Goal: Task Accomplishment & Management: Complete application form

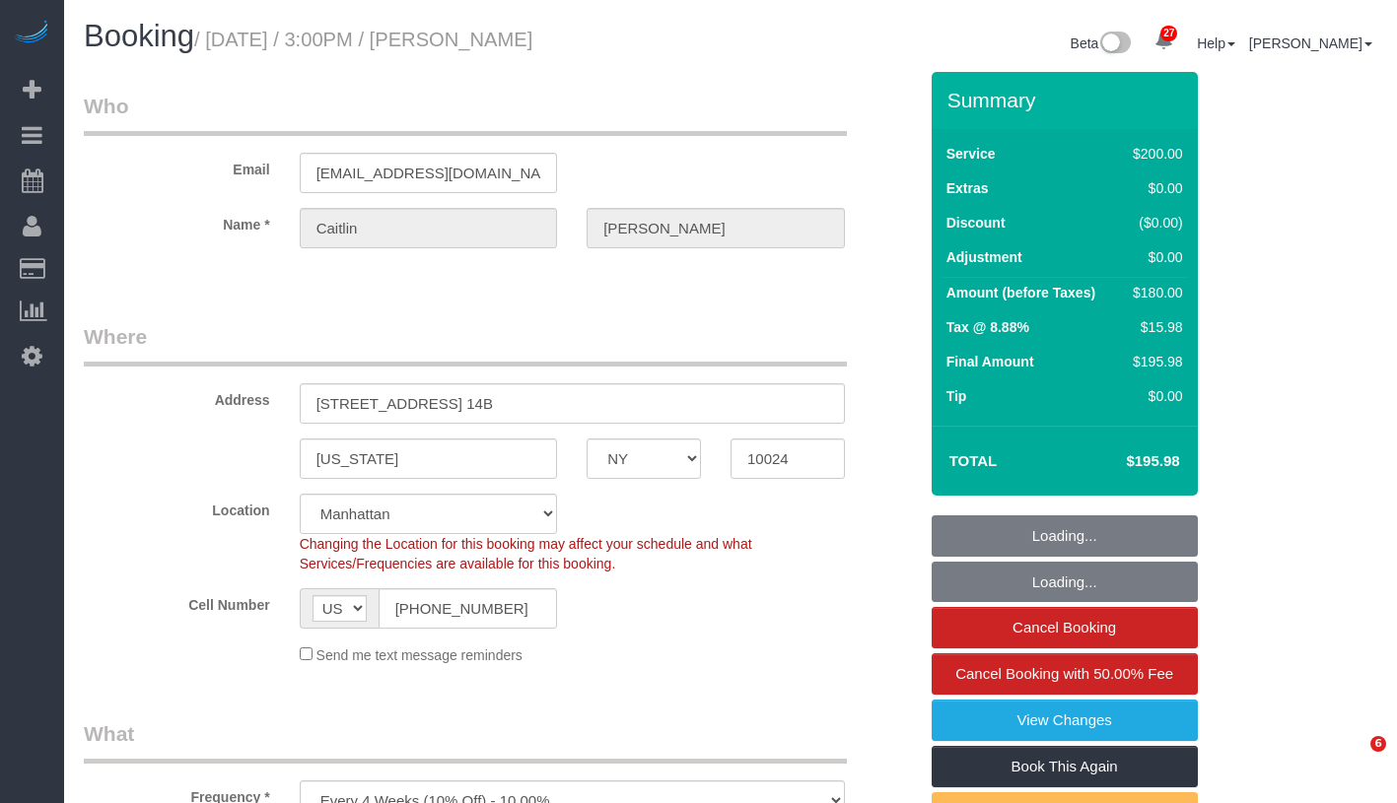
select select "NY"
select select "150"
select select "spot1"
select select "number:58"
select select "number:75"
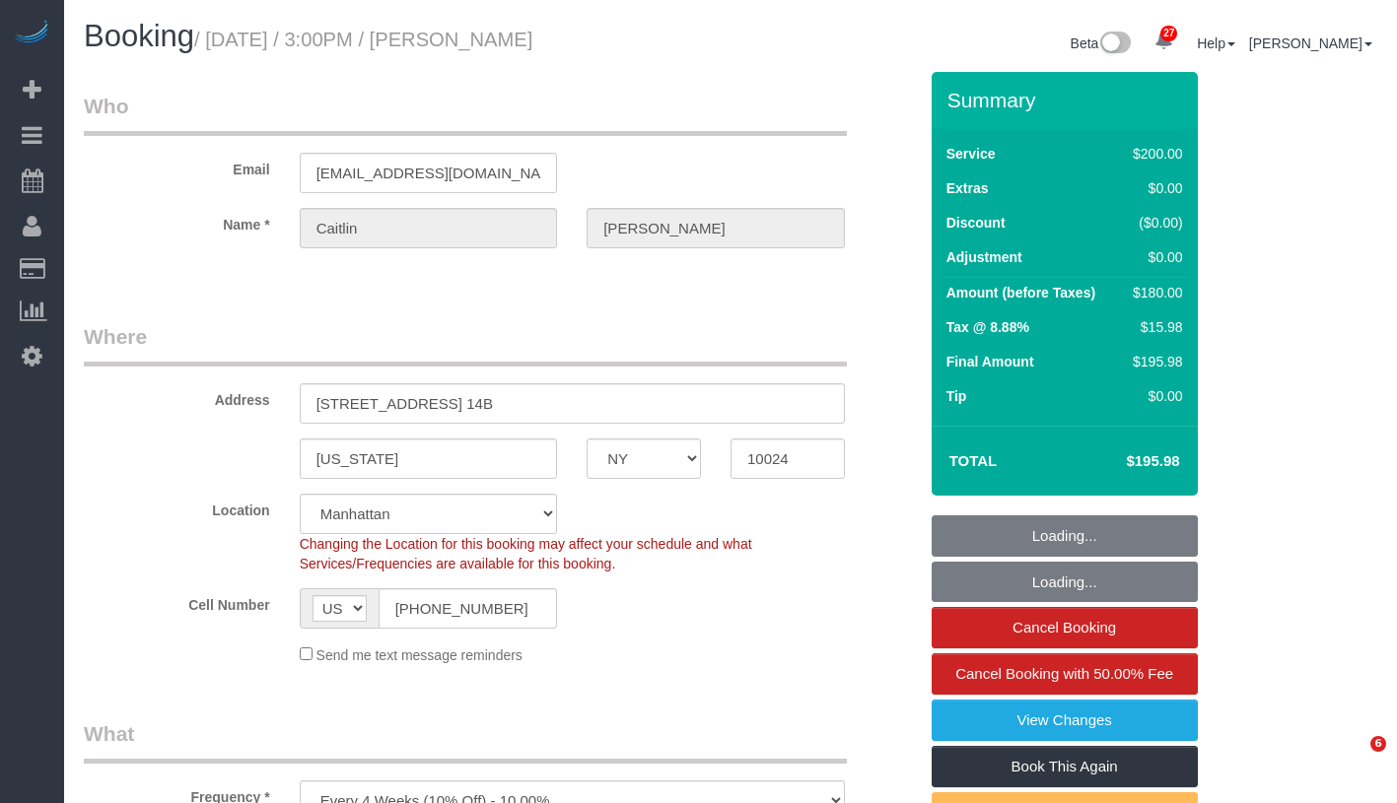
select select "number:15"
select select "number:5"
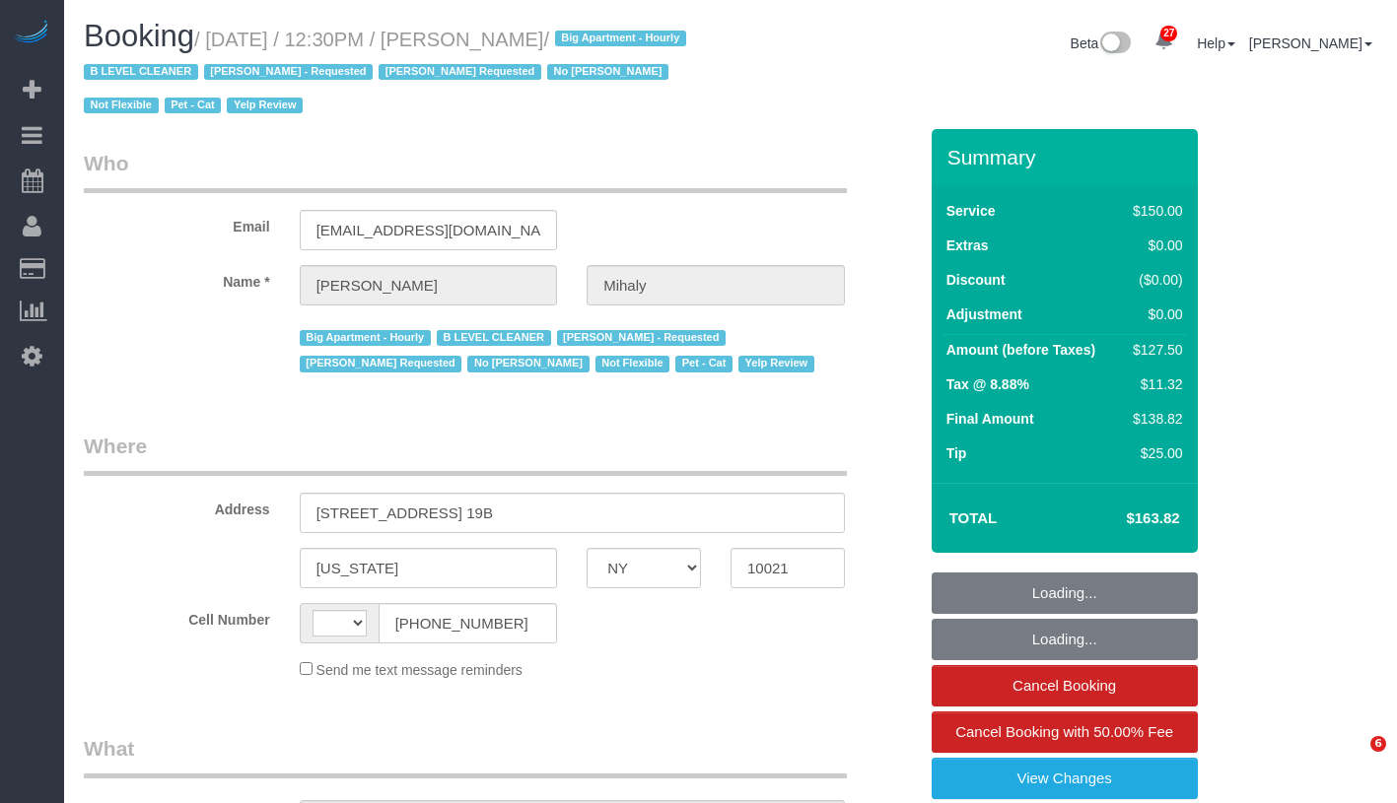
select select "NY"
select select "string:stripe-pm_1H5GA44VGloSiKo7GvbfxayA"
select select "number:89"
select select "number:90"
select select "number:15"
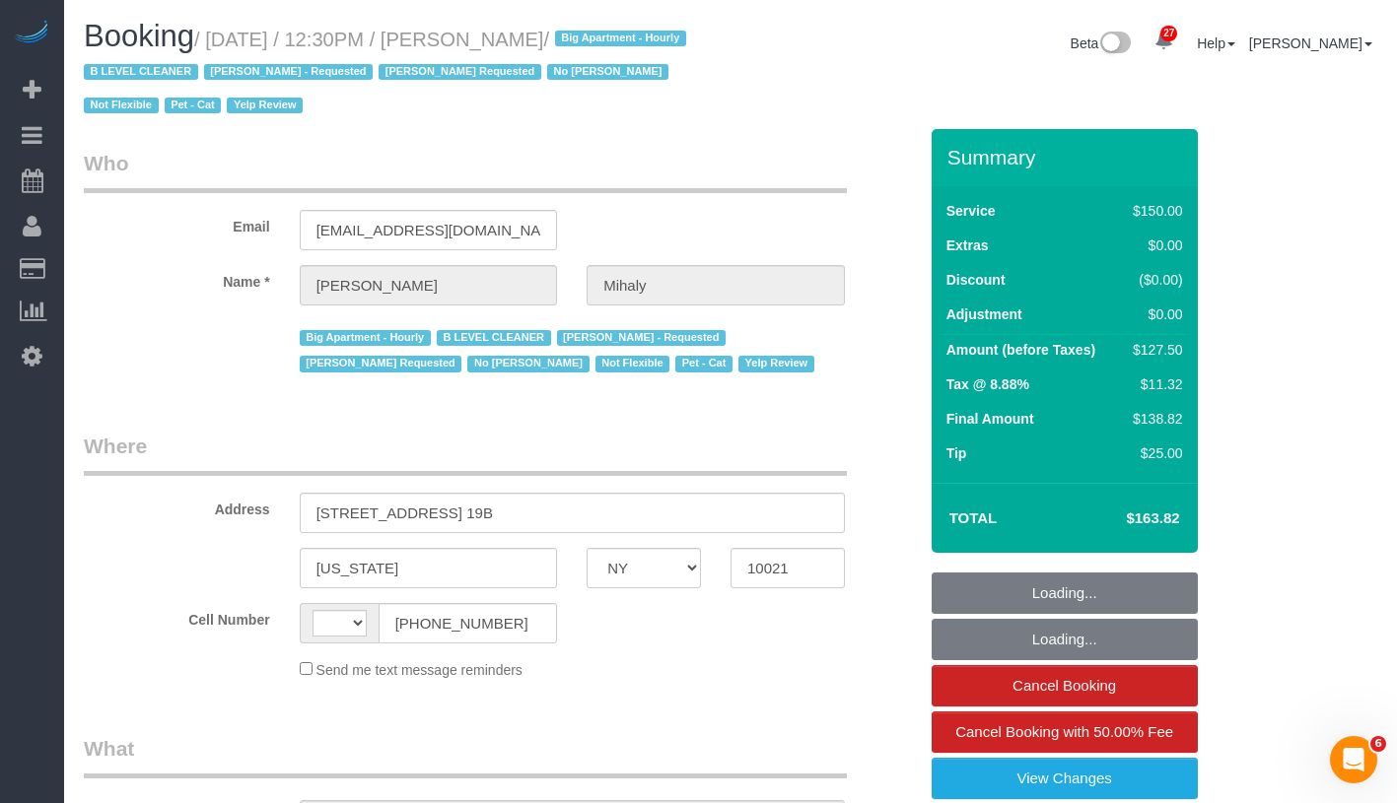
select select "number:5"
select select "number:21"
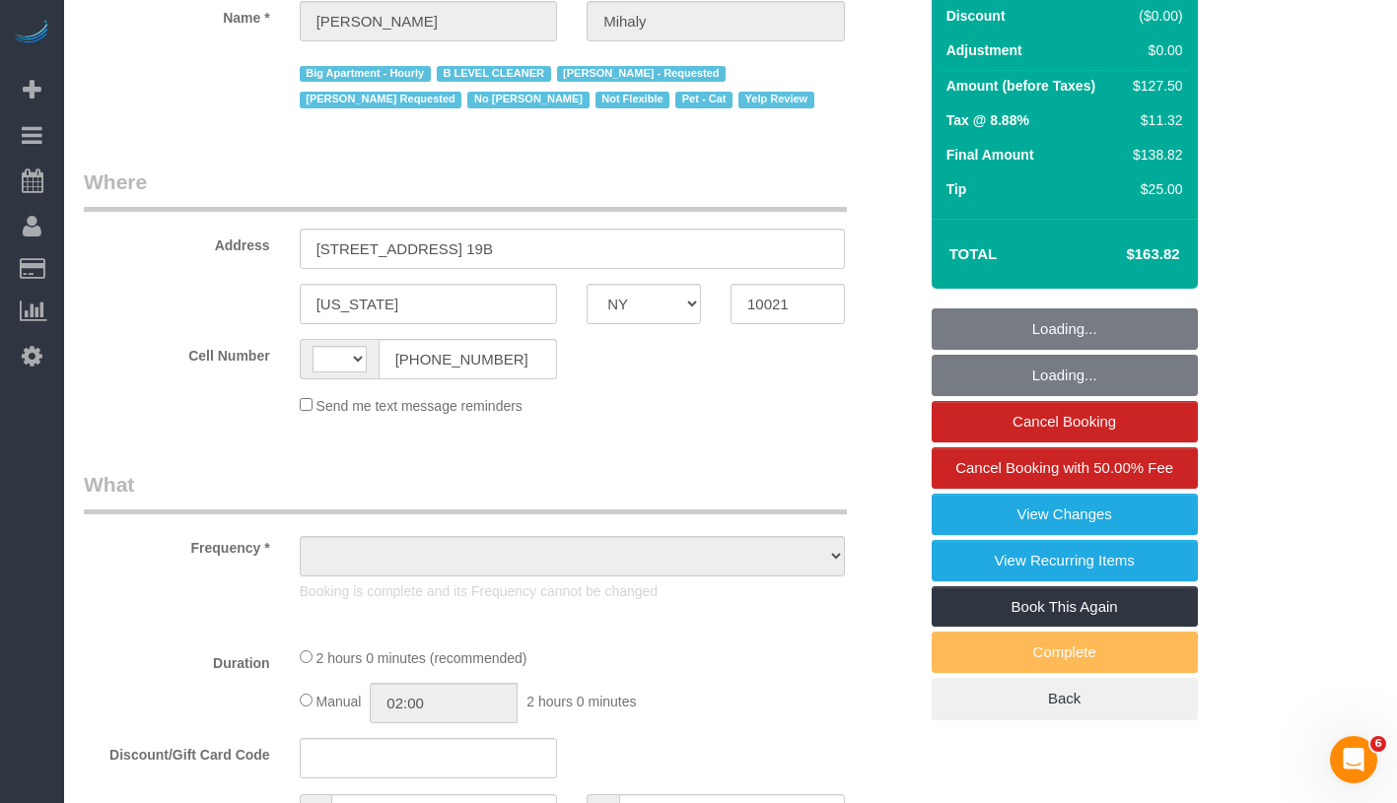
select select "string:US"
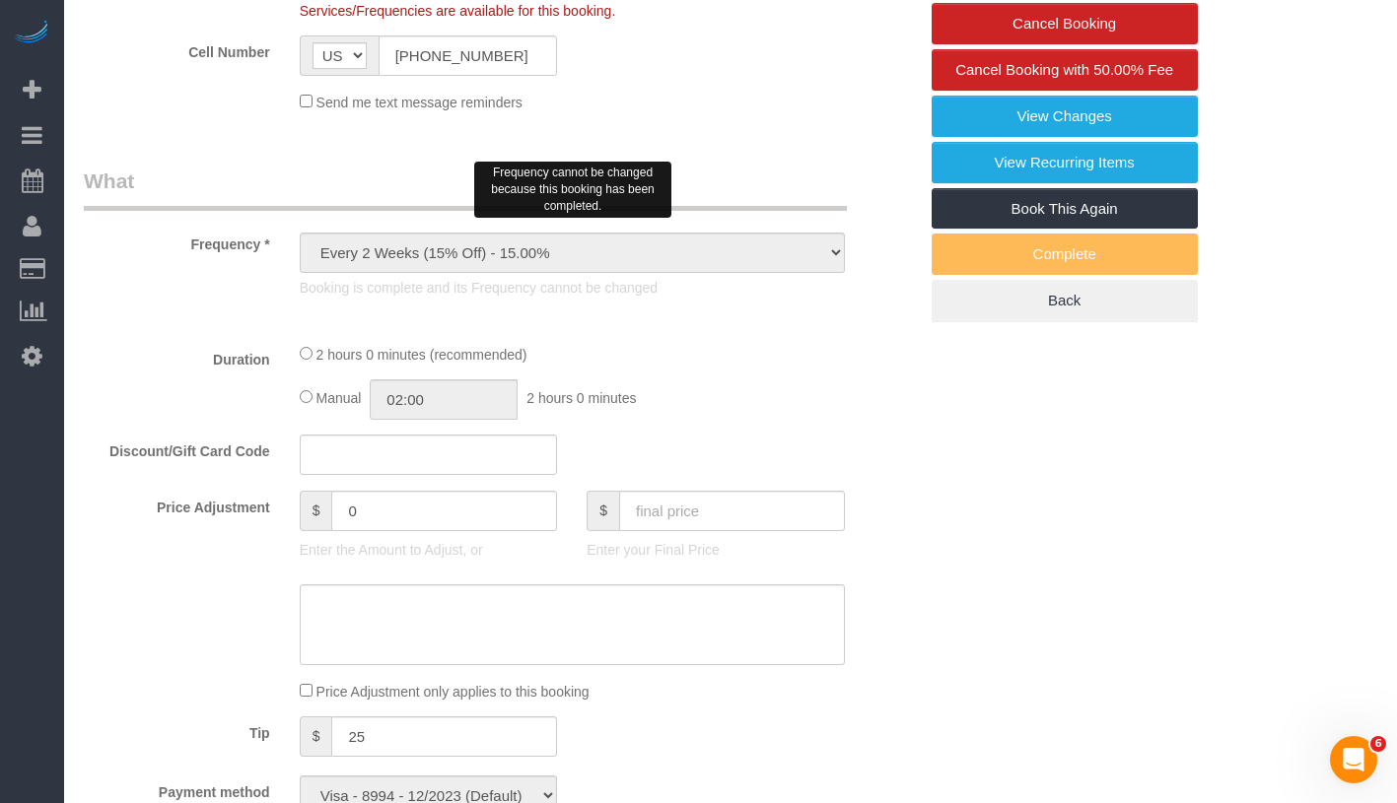
select select "object:1123"
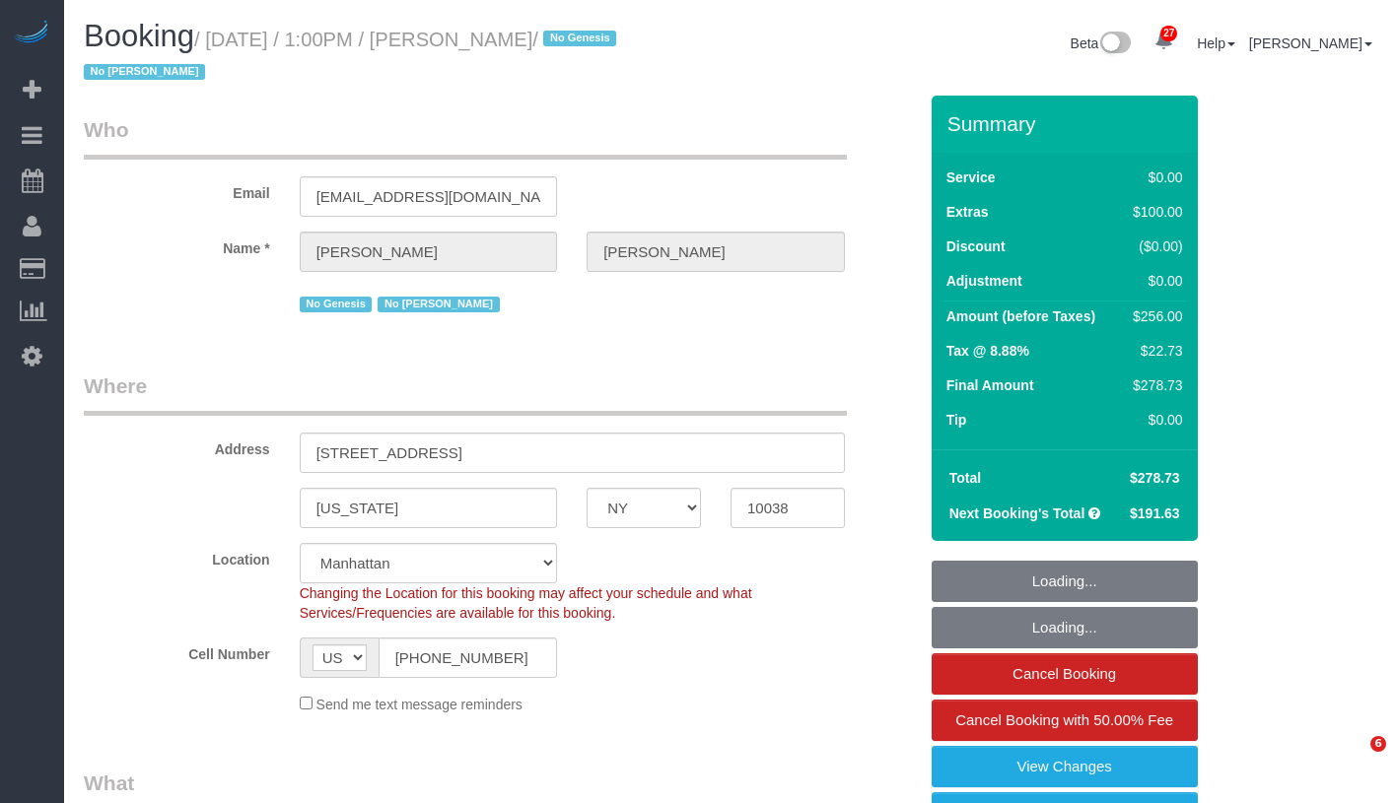
select select "NY"
select select "spot1"
select select "number:89"
select select "number:90"
select select "number:15"
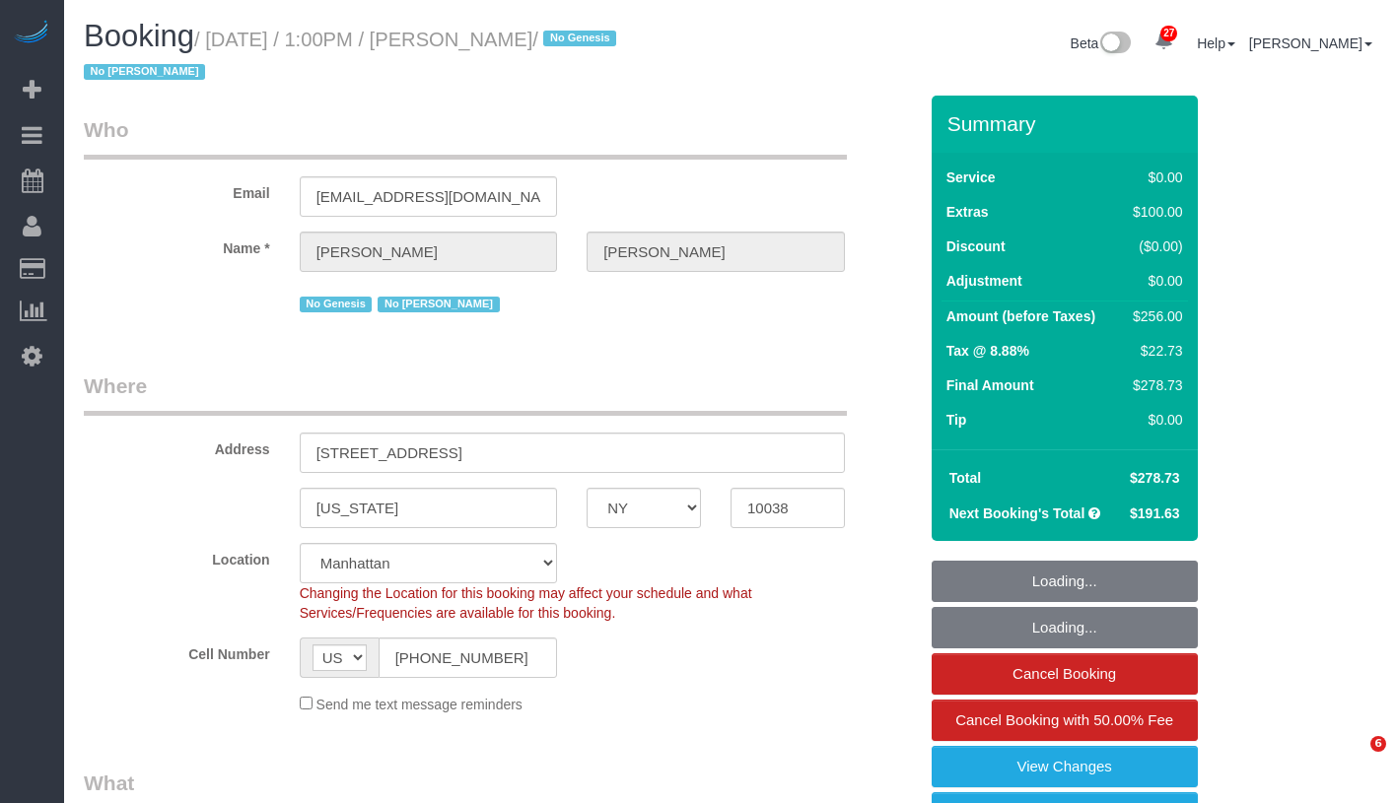
select select "number:6"
select select "2"
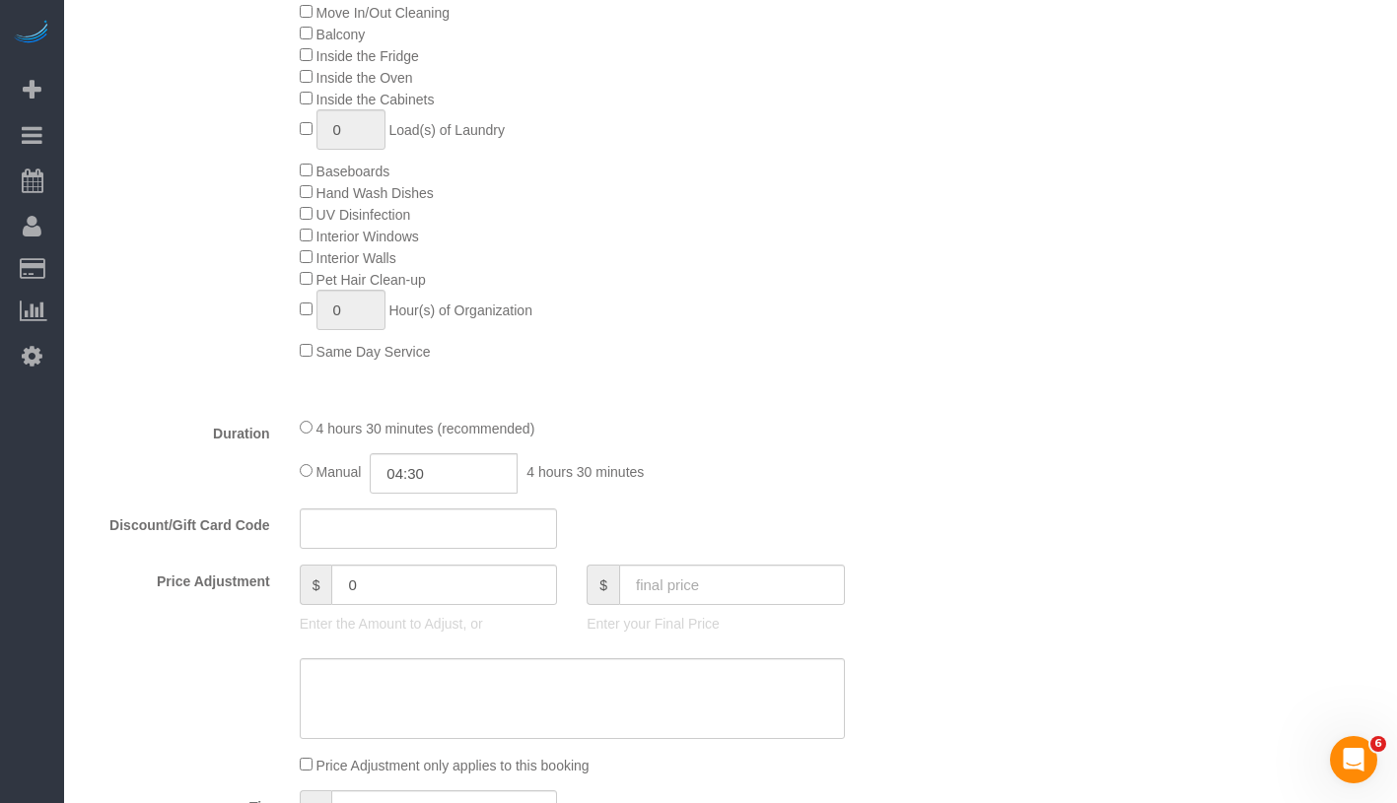
scroll to position [1287, 0]
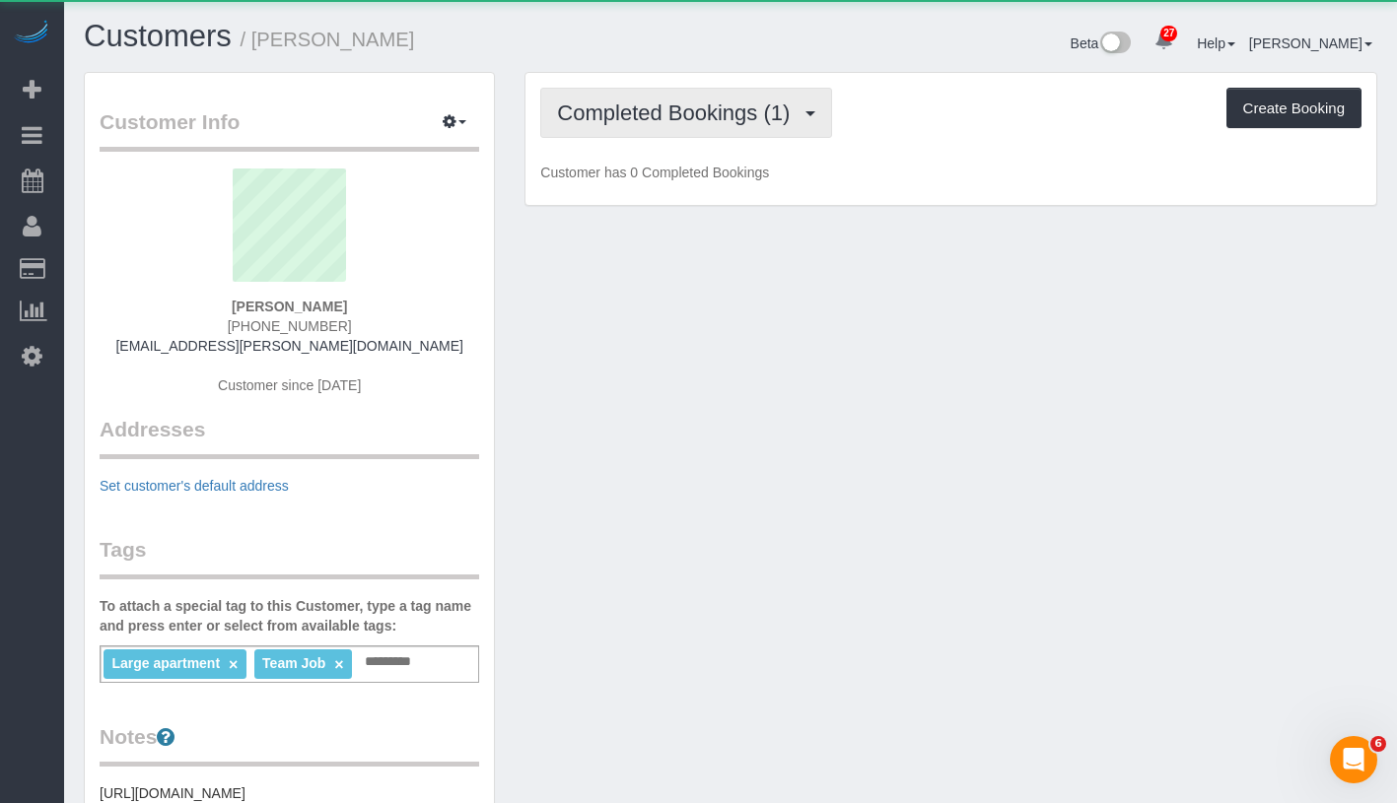
click at [683, 105] on span "Completed Bookings (1)" at bounding box center [678, 113] width 242 height 25
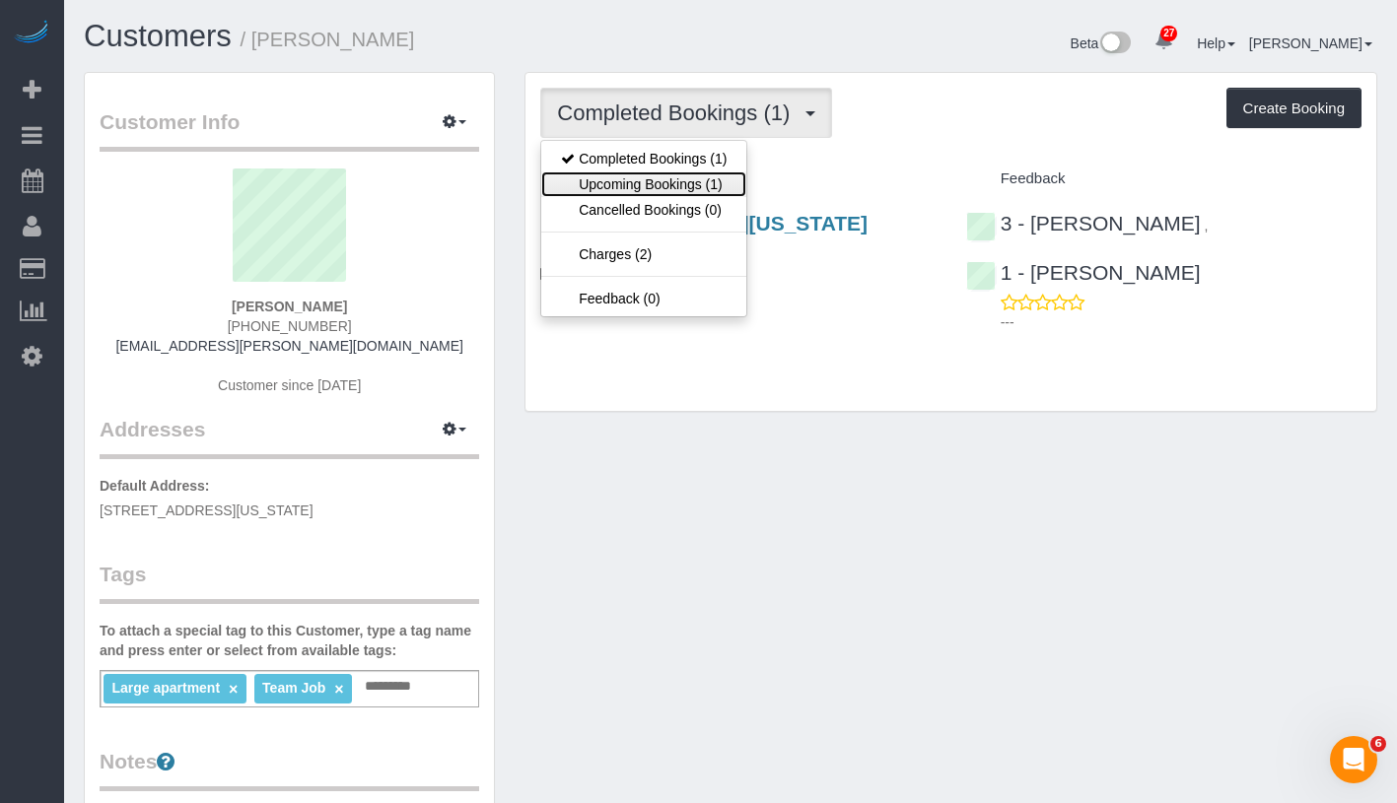
click at [657, 179] on link "Upcoming Bookings (1)" at bounding box center [643, 185] width 205 height 26
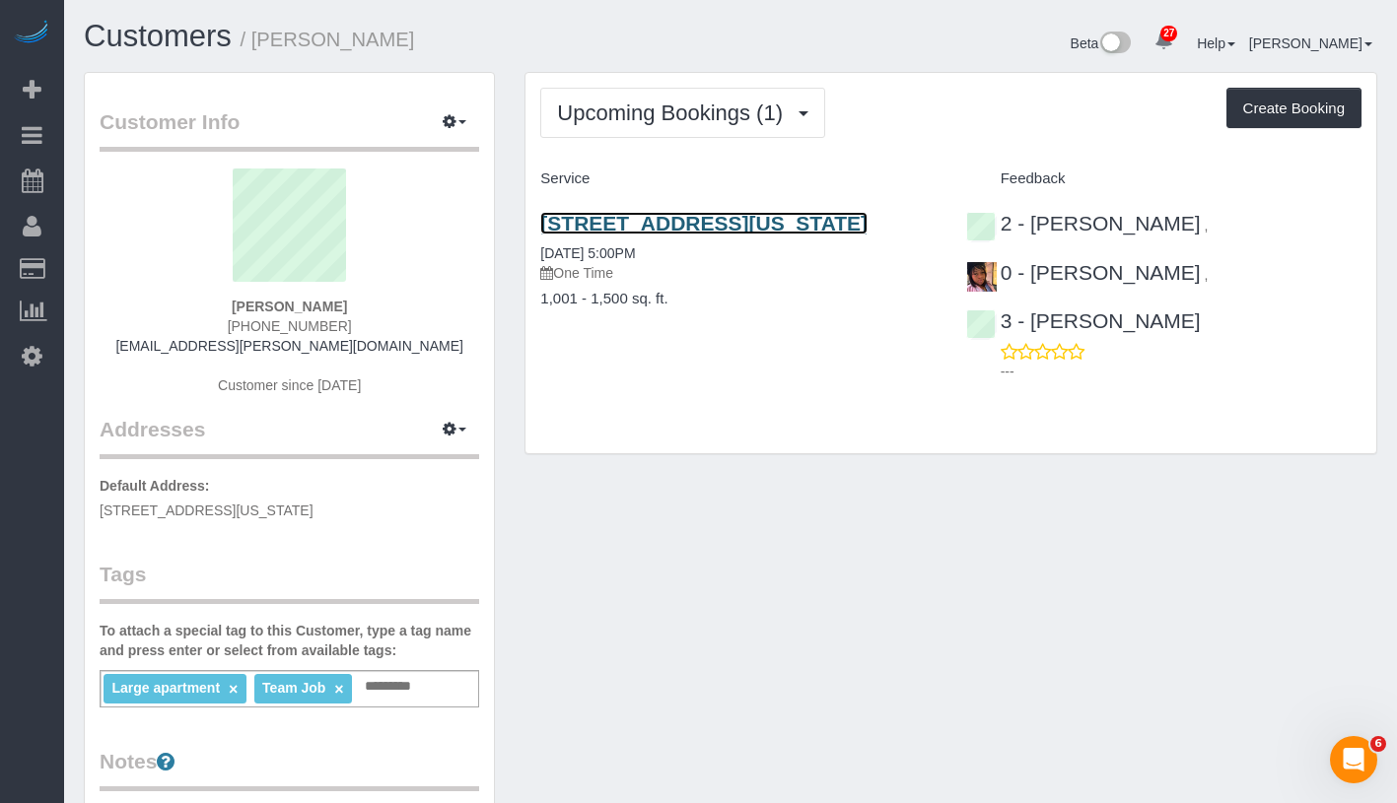
click at [791, 231] on link "441 West 37th Street, Apt. 7, New York, NY 10018" at bounding box center [703, 223] width 327 height 23
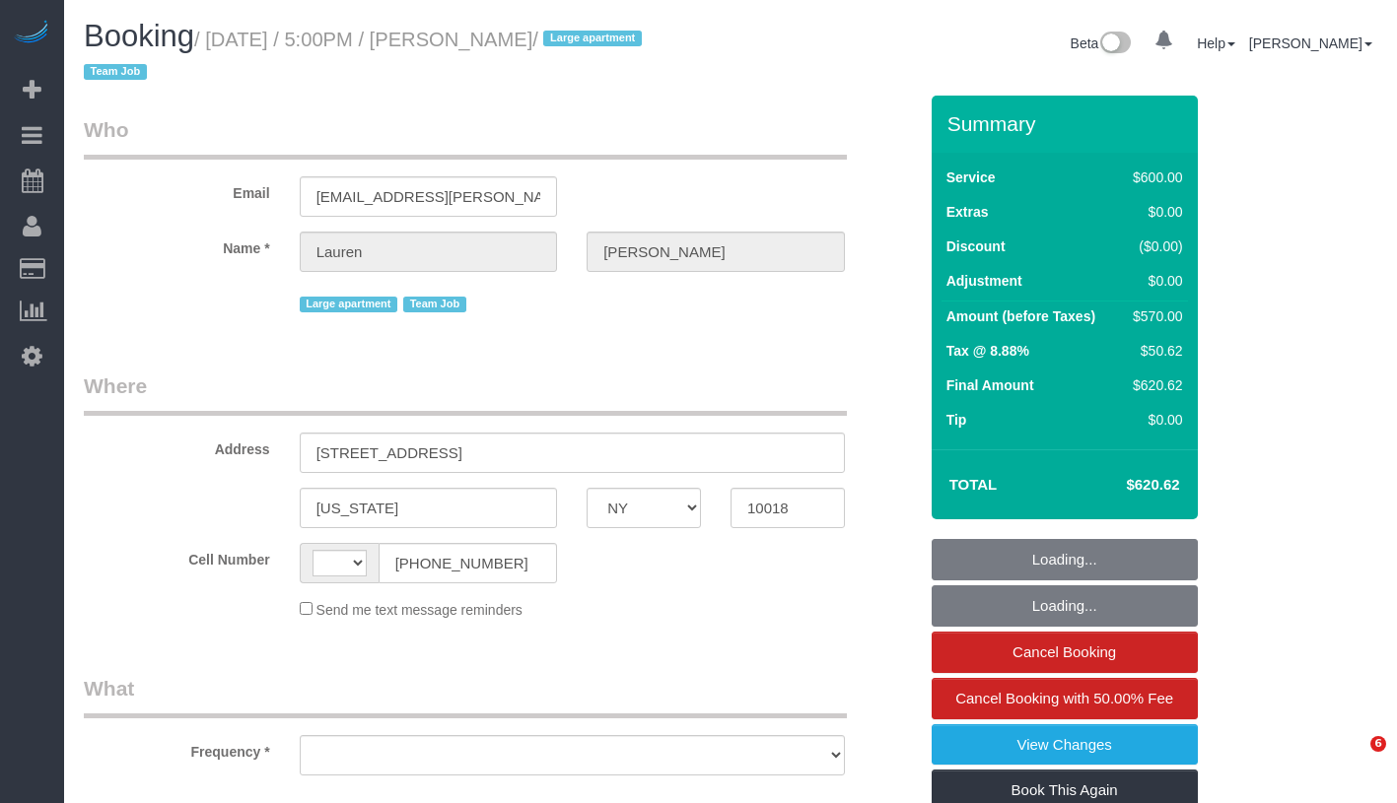
select select "NY"
select select "string:[GEOGRAPHIC_DATA]"
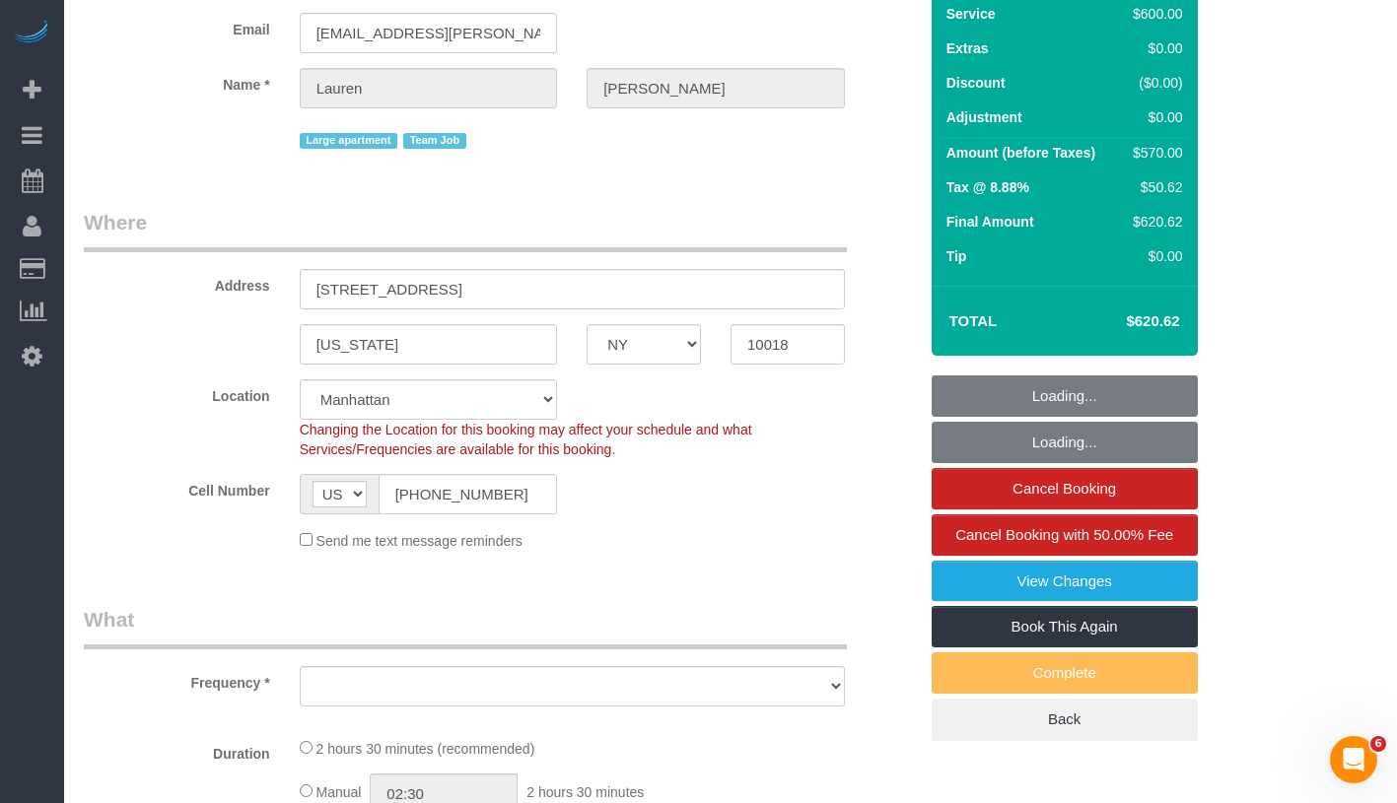
scroll to position [408, 0]
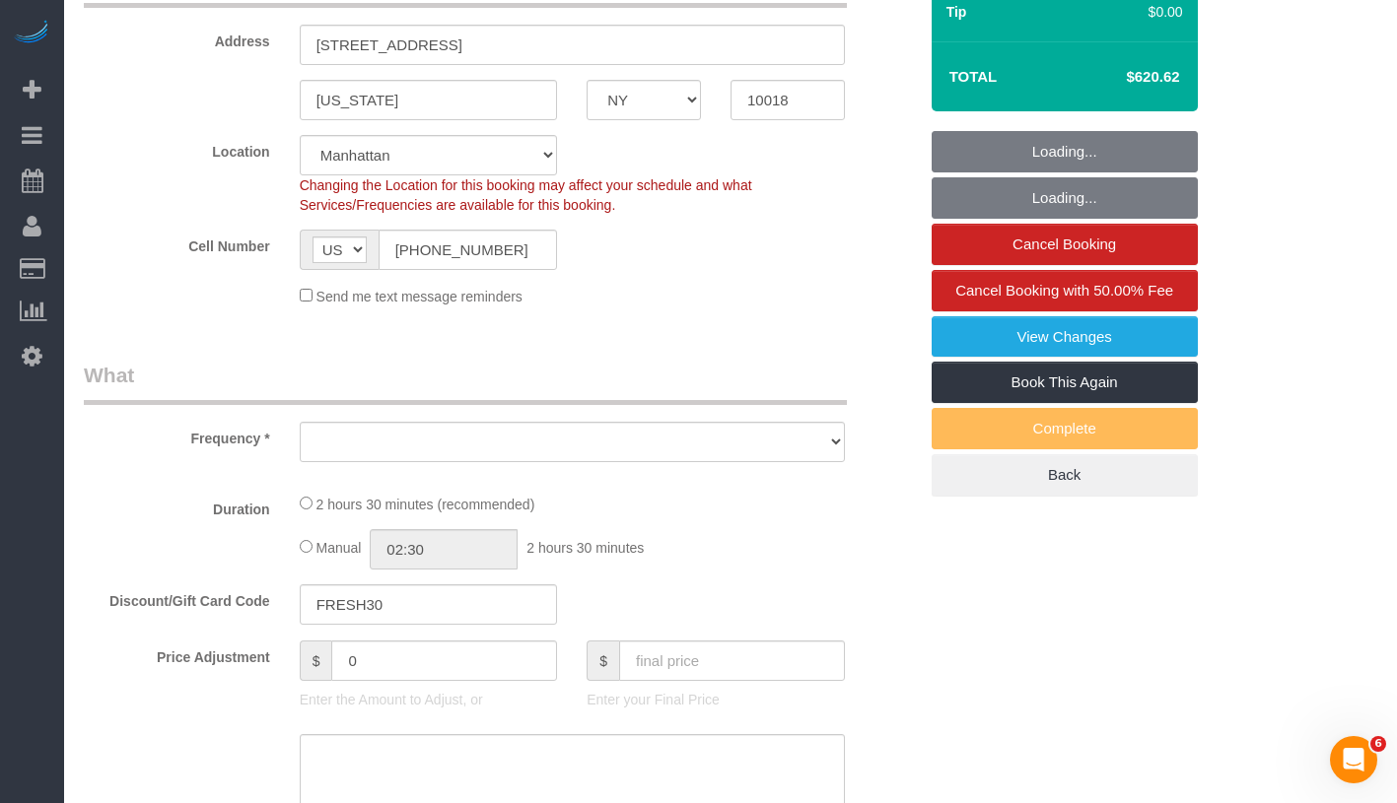
select select "object:833"
select select "3"
select select "150"
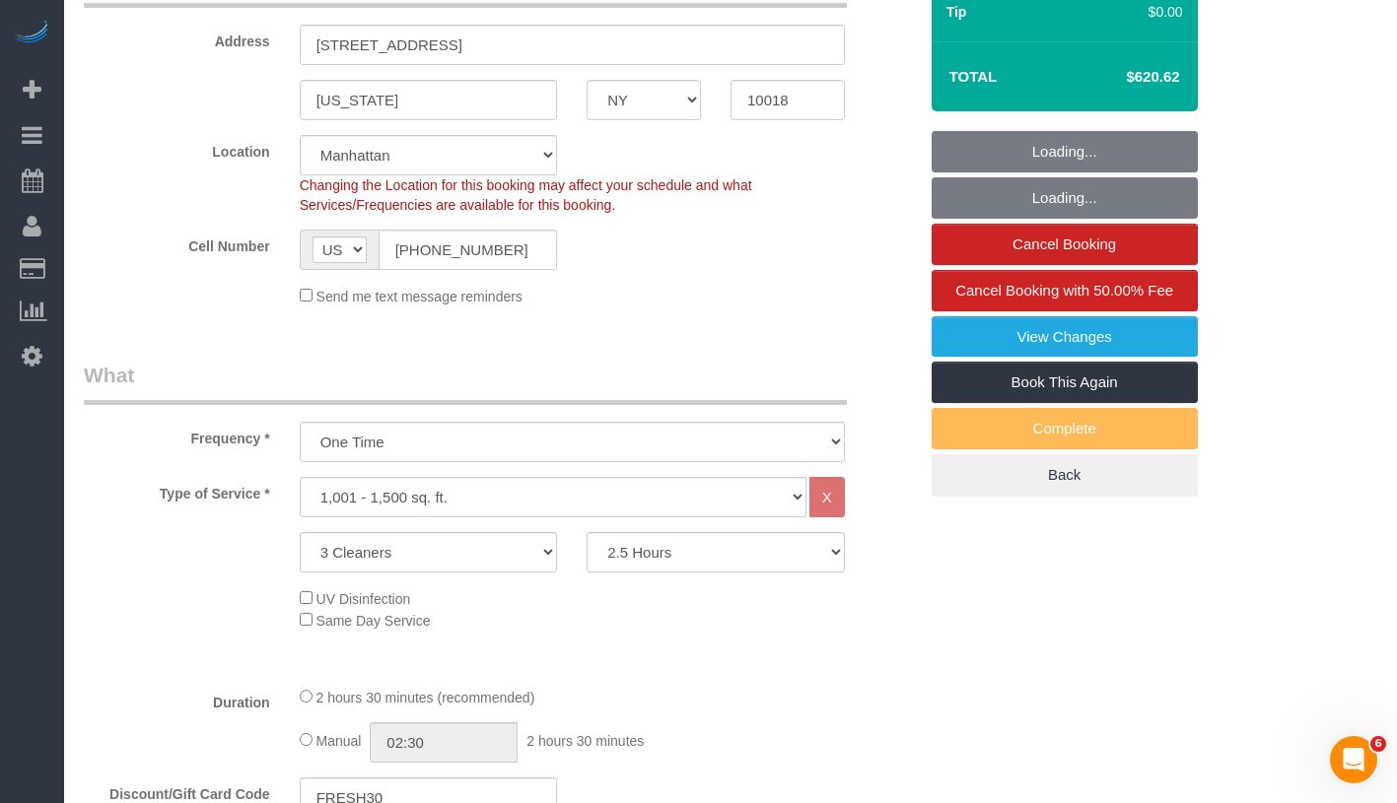
select select "number:89"
select select "number:90"
select select "number:15"
select select "number:5"
select select "string:stripe-pm_1S7vcl4VGloSiKo7FxsmvrwF"
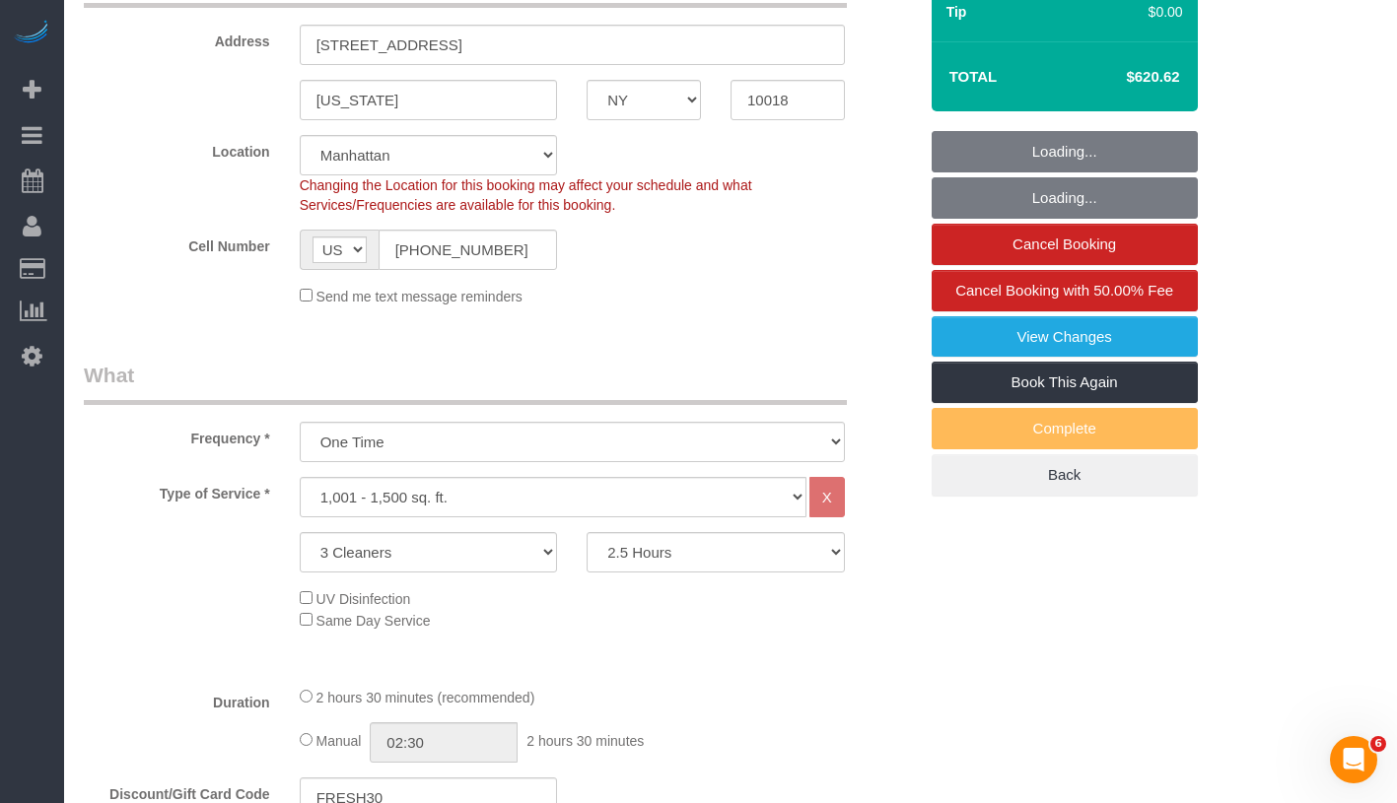
select select "spot1"
select select "object:1505"
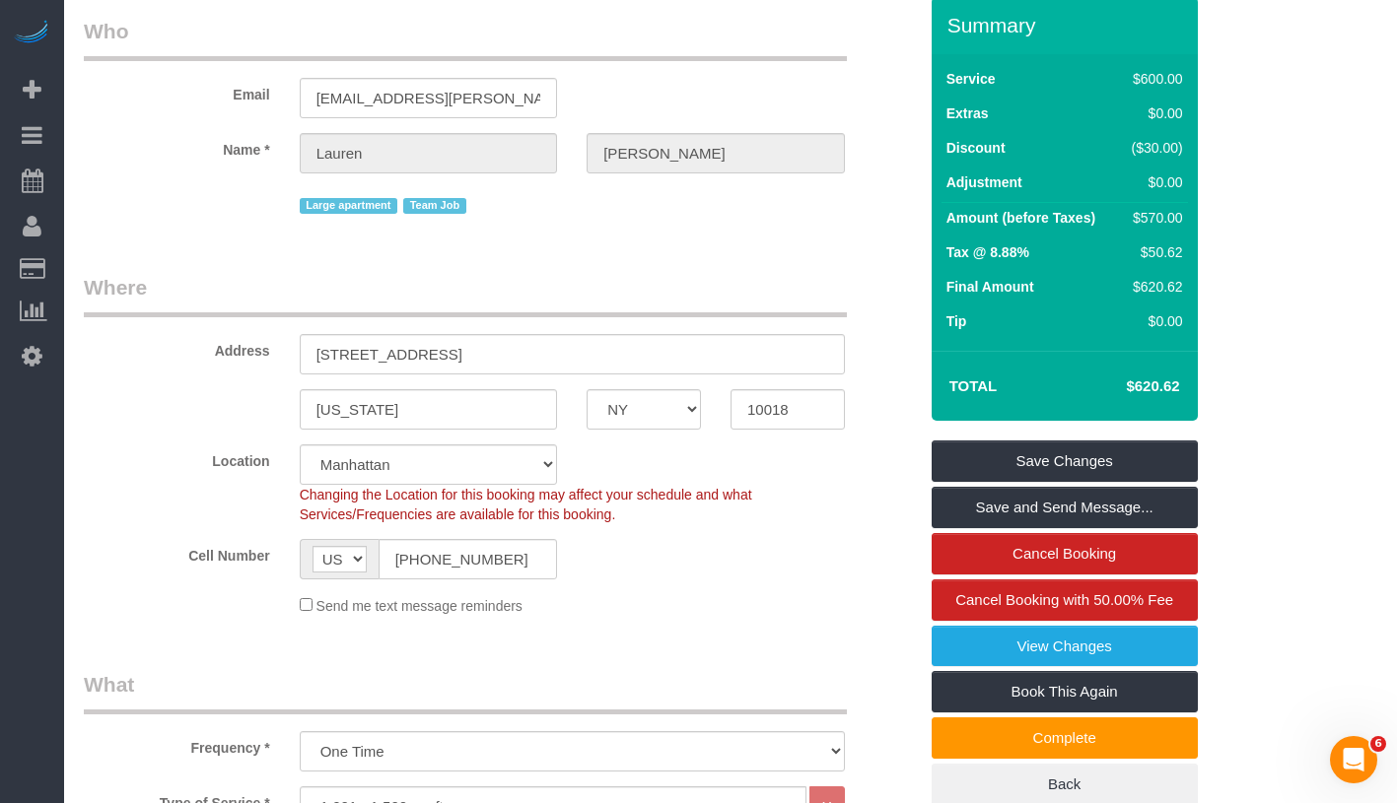
scroll to position [0, 0]
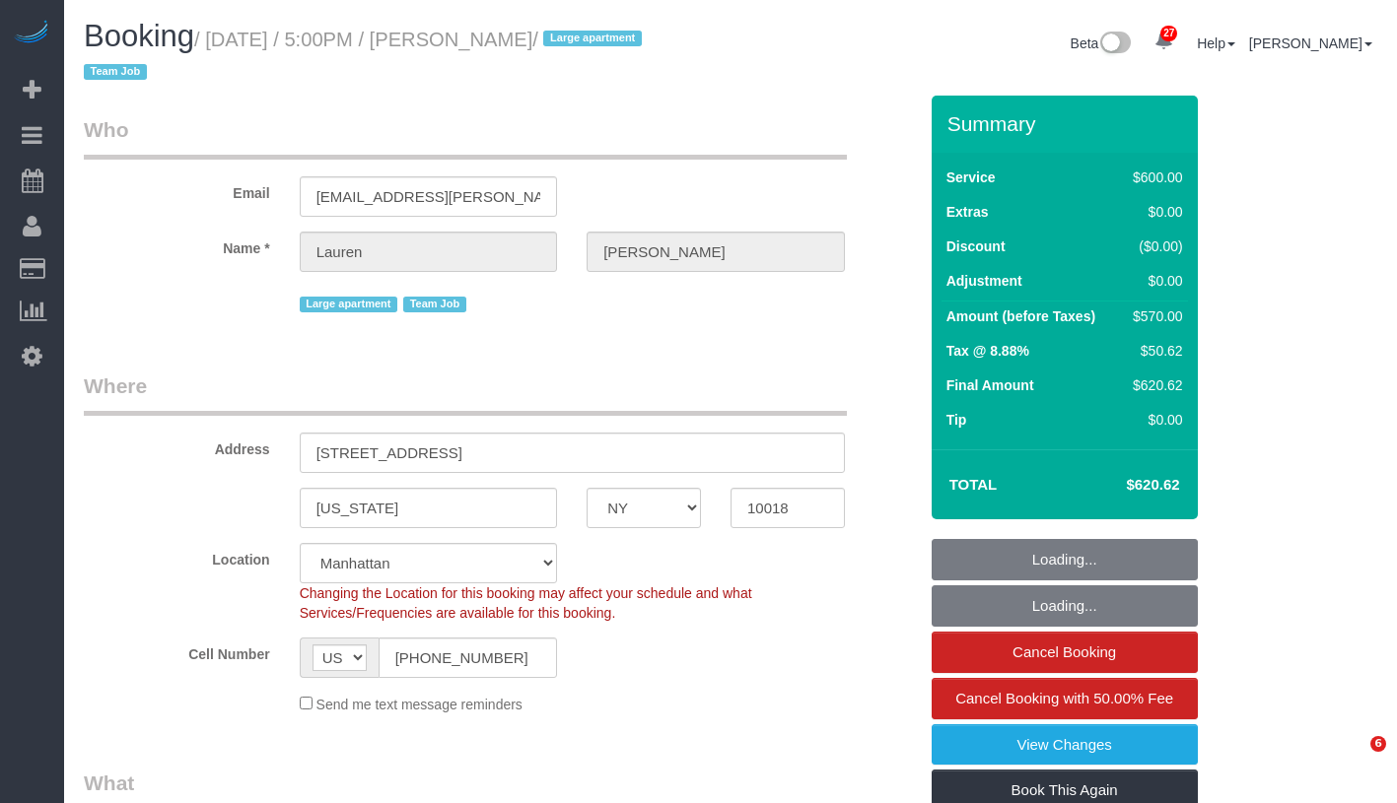
select select "NY"
select select "3"
select select "150"
select select "string:stripe-pm_1S7vcl4VGloSiKo7FxsmvrwF"
select select "number:89"
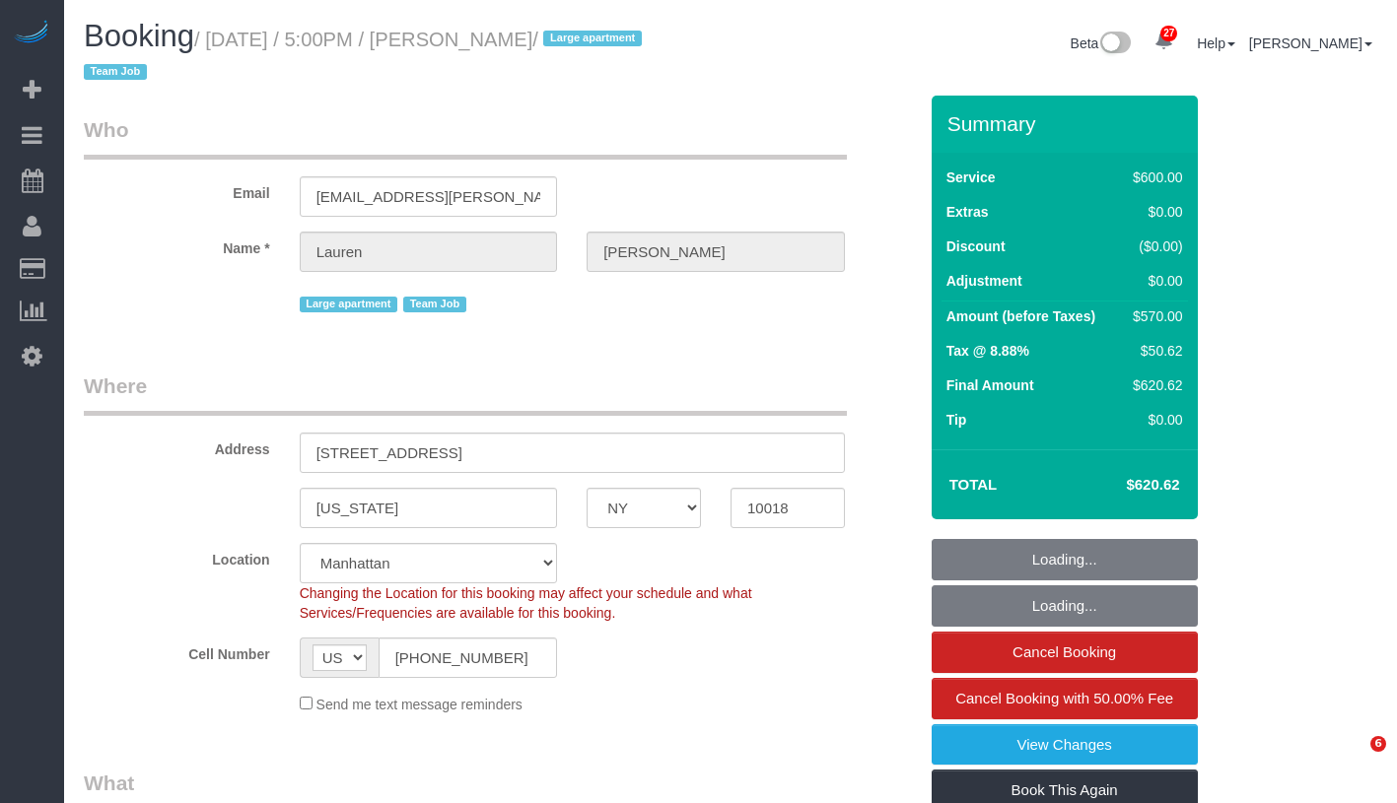
select select "number:90"
select select "number:15"
select select "number:5"
select select "spot1"
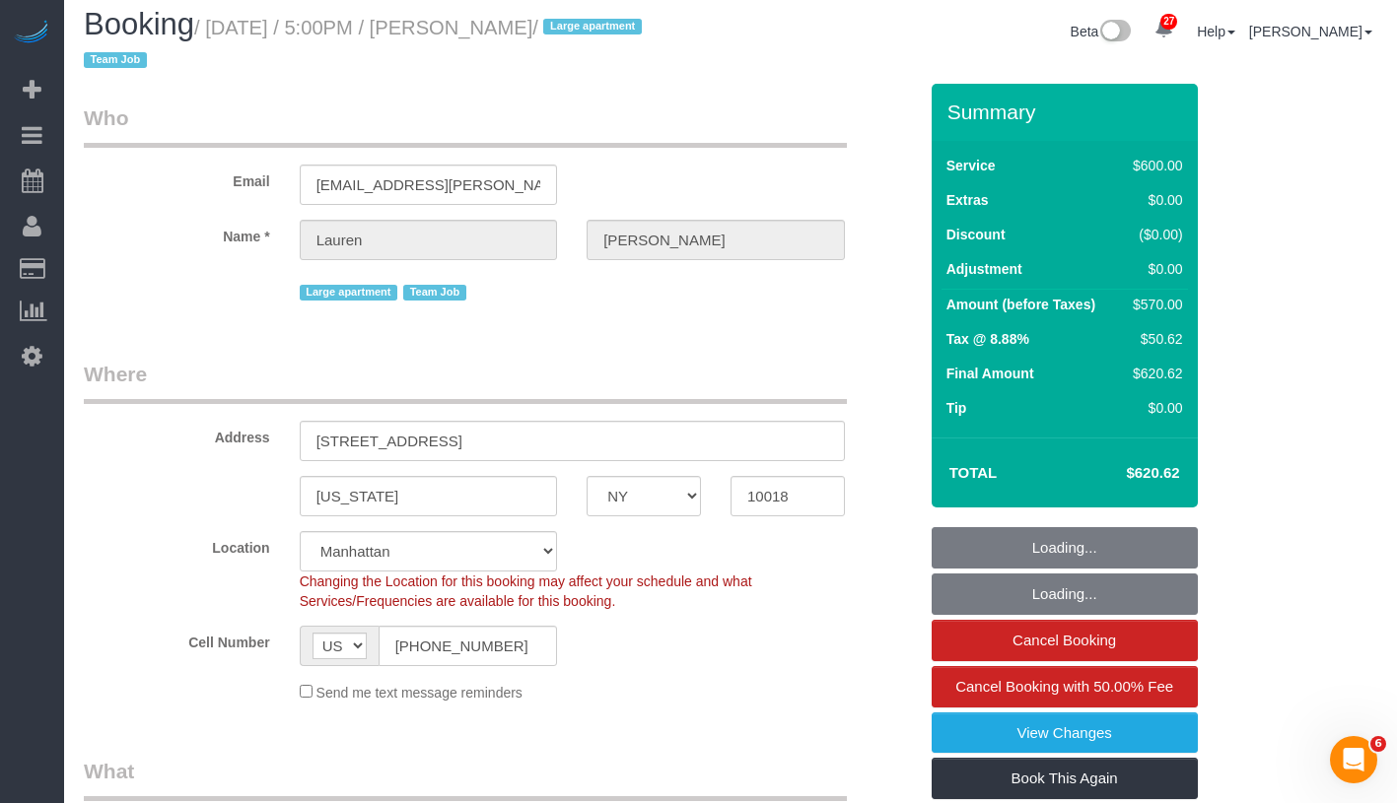
select select "object:1068"
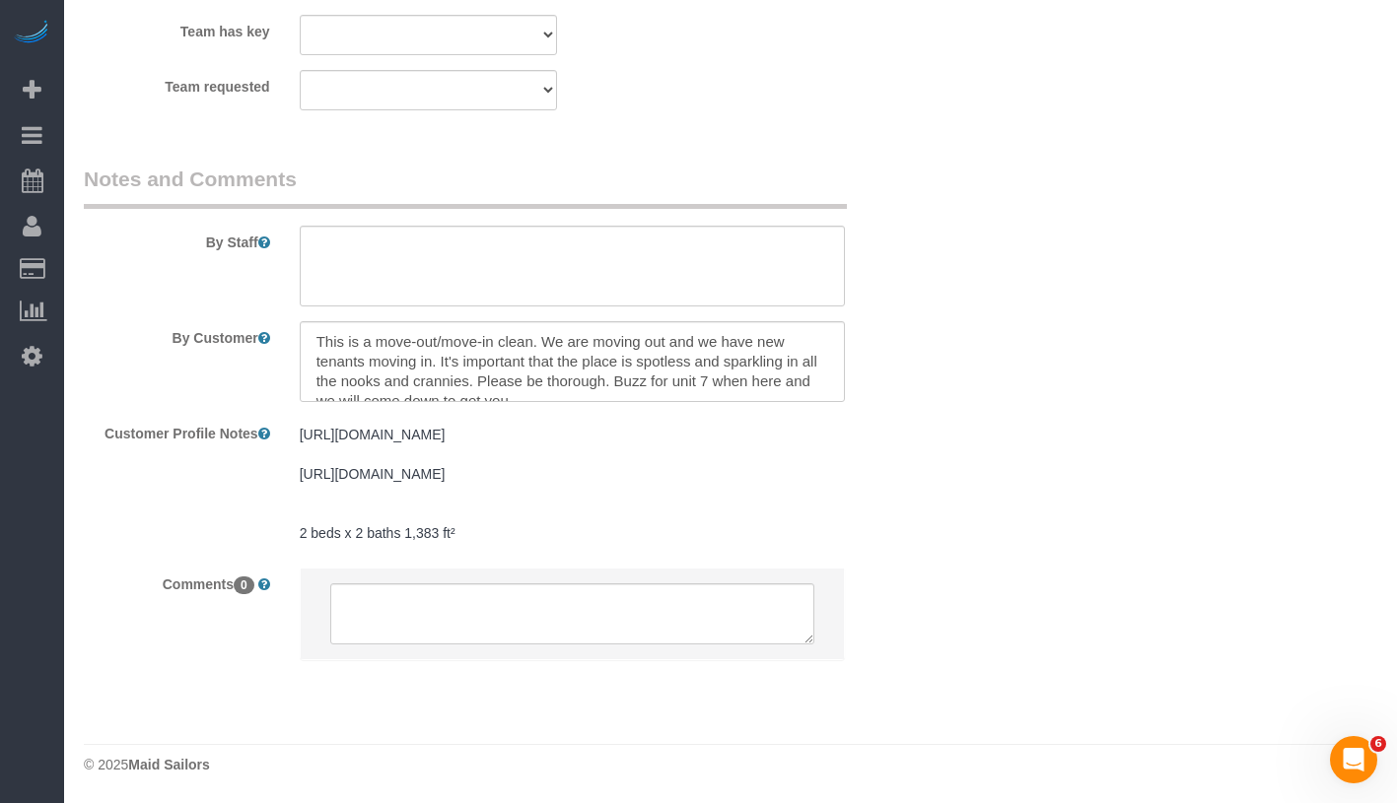
scroll to position [2442, 0]
drag, startPoint x: 298, startPoint y: 373, endPoint x: 423, endPoint y: 396, distance: 127.4
click at [423, 417] on div "https://www.zillow.com/homedetails/441-W-37th-St-FLOOR-7-New-York-NY-10018/2066…" at bounding box center [572, 485] width 575 height 136
copy pre "https://www.zillow.com/homedetails/441-W-37th-St-FLOOR-7-New-York-NY-10018/2066…"
drag, startPoint x: 290, startPoint y: 528, endPoint x: 475, endPoint y: 540, distance: 185.7
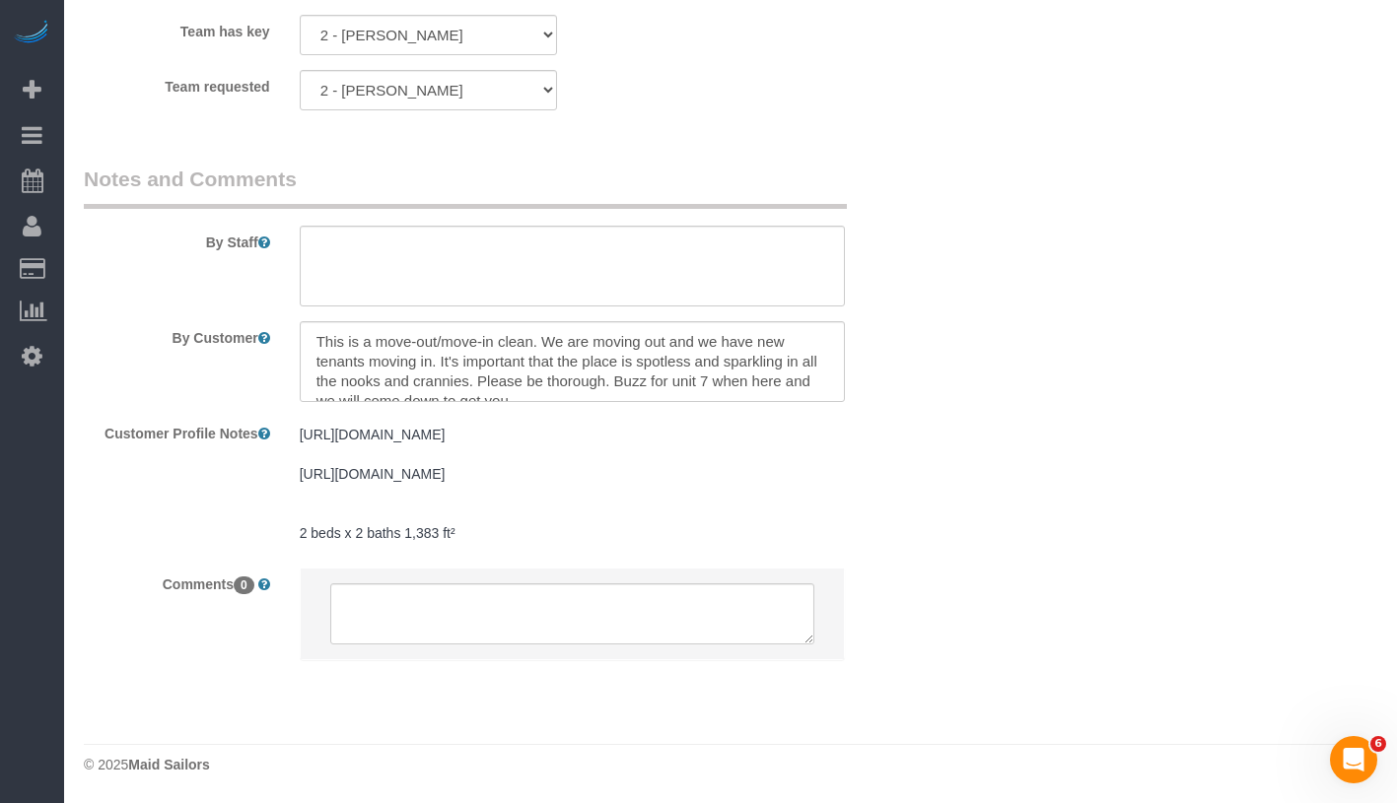
click at [475, 540] on div "https://www.zillow.com/homedetails/441-W-37th-St-FLOOR-7-New-York-NY-10018/2066…" at bounding box center [572, 485] width 575 height 136
copy pre "2 beds x 2 baths 1,383 ft²"
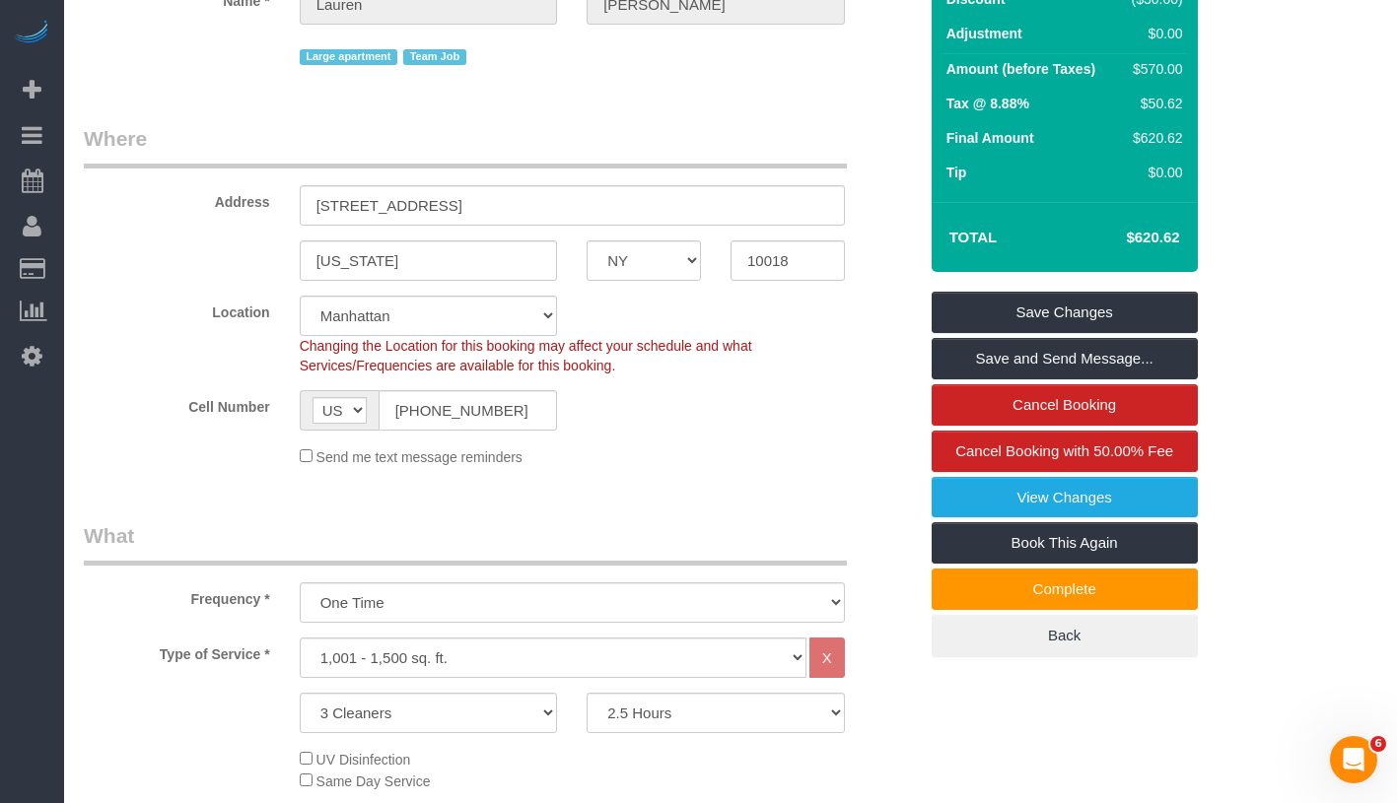
scroll to position [0, 0]
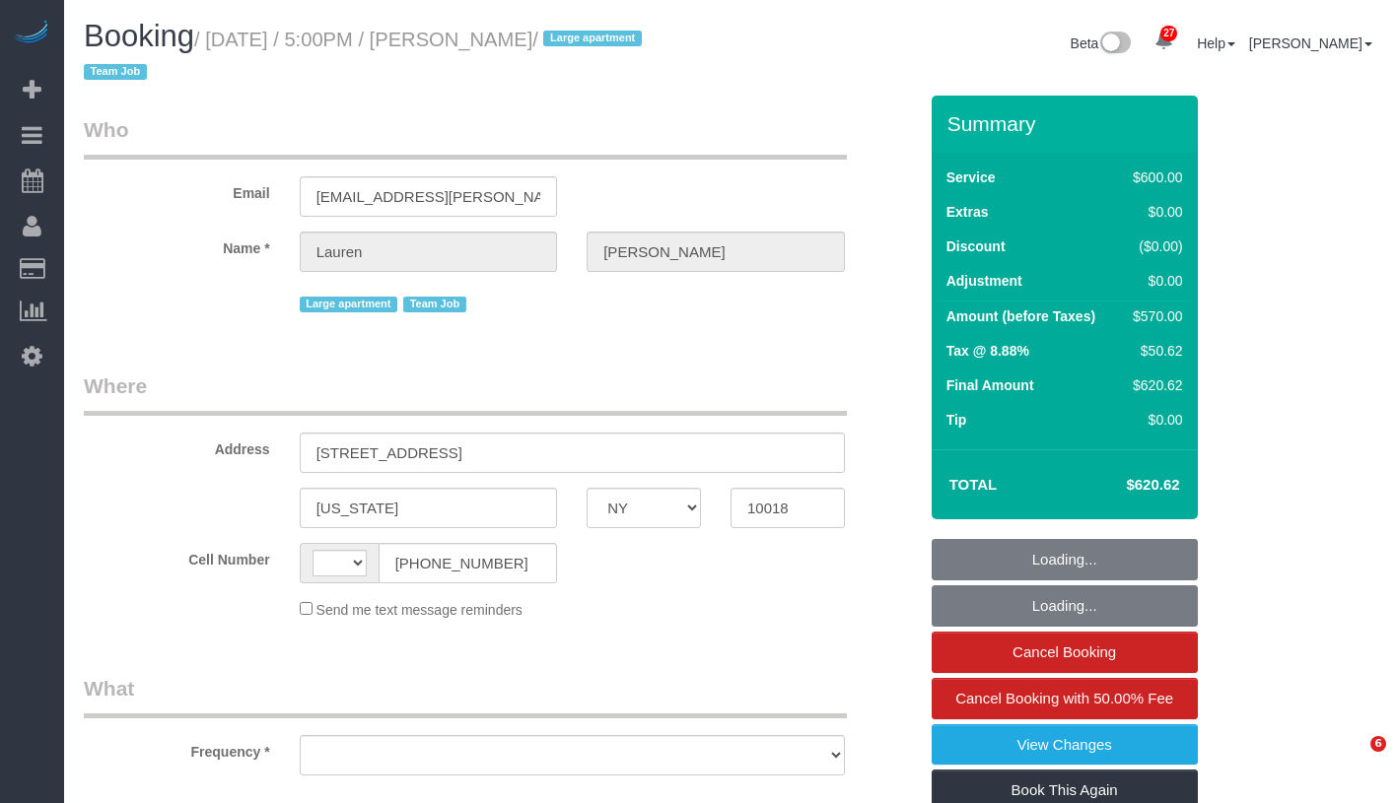
select select "NY"
select select "string:[GEOGRAPHIC_DATA]"
select select "object:586"
select select "number:89"
select select "number:90"
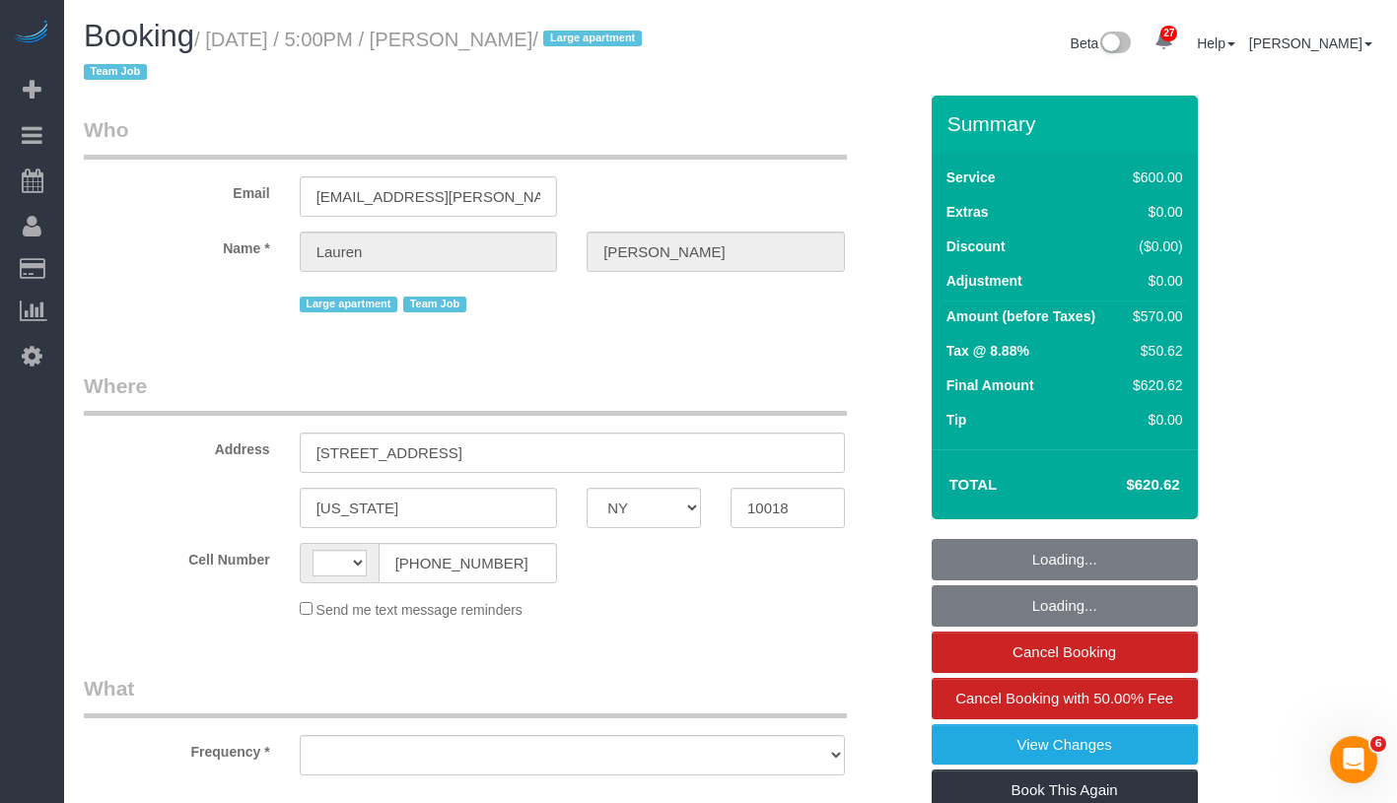
select select "number:15"
select select "number:5"
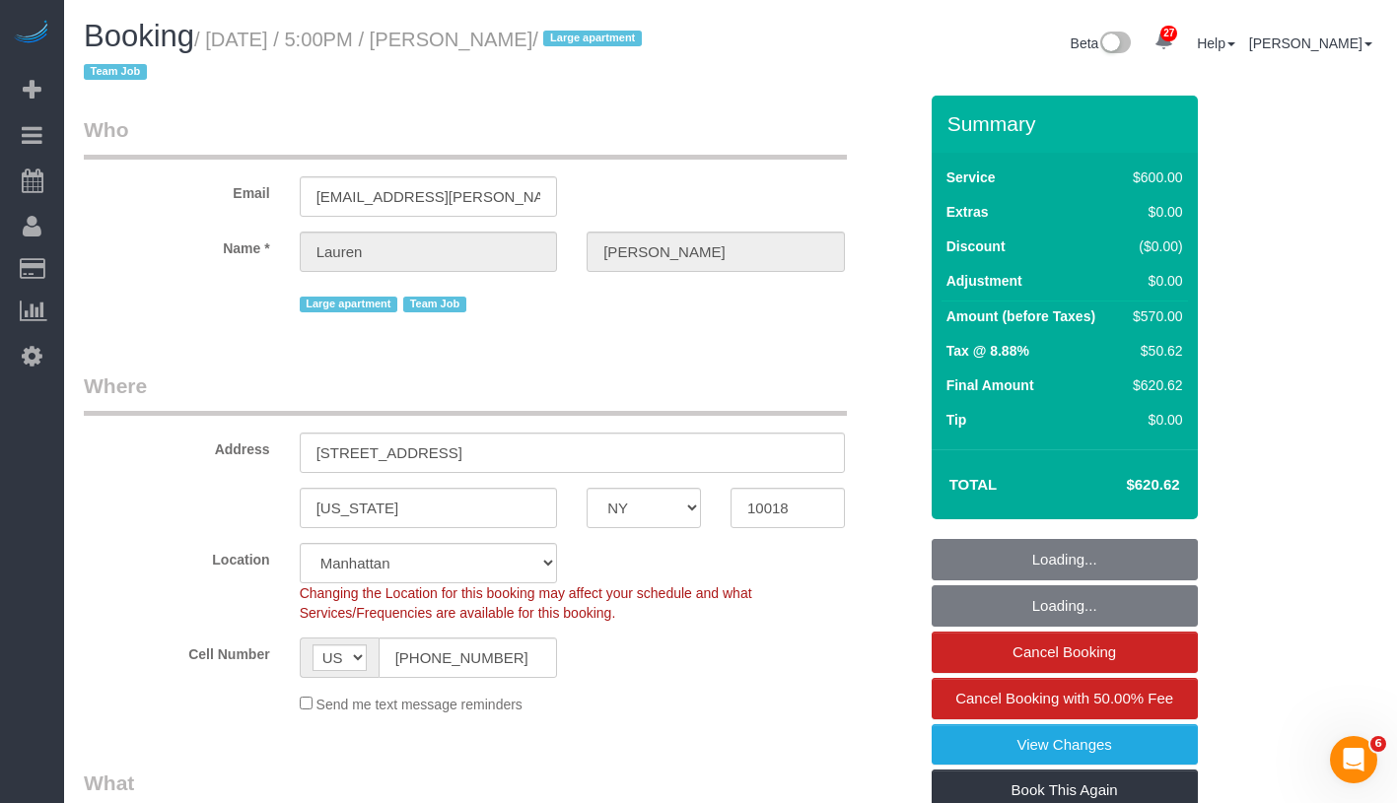
select select "object:987"
select select "string:stripe-pm_1S7vcl4VGloSiKo7FxsmvrwF"
select select "spot1"
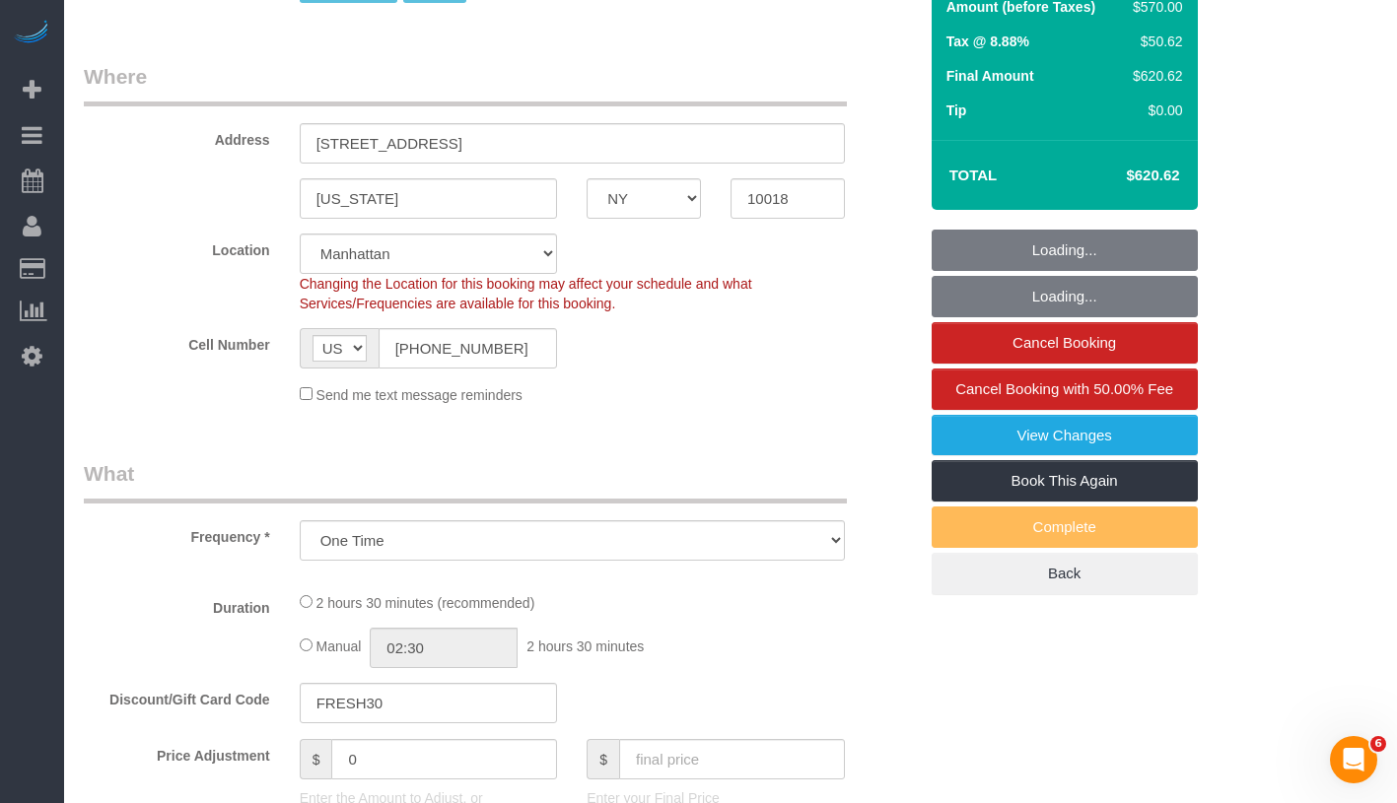
scroll to position [669, 0]
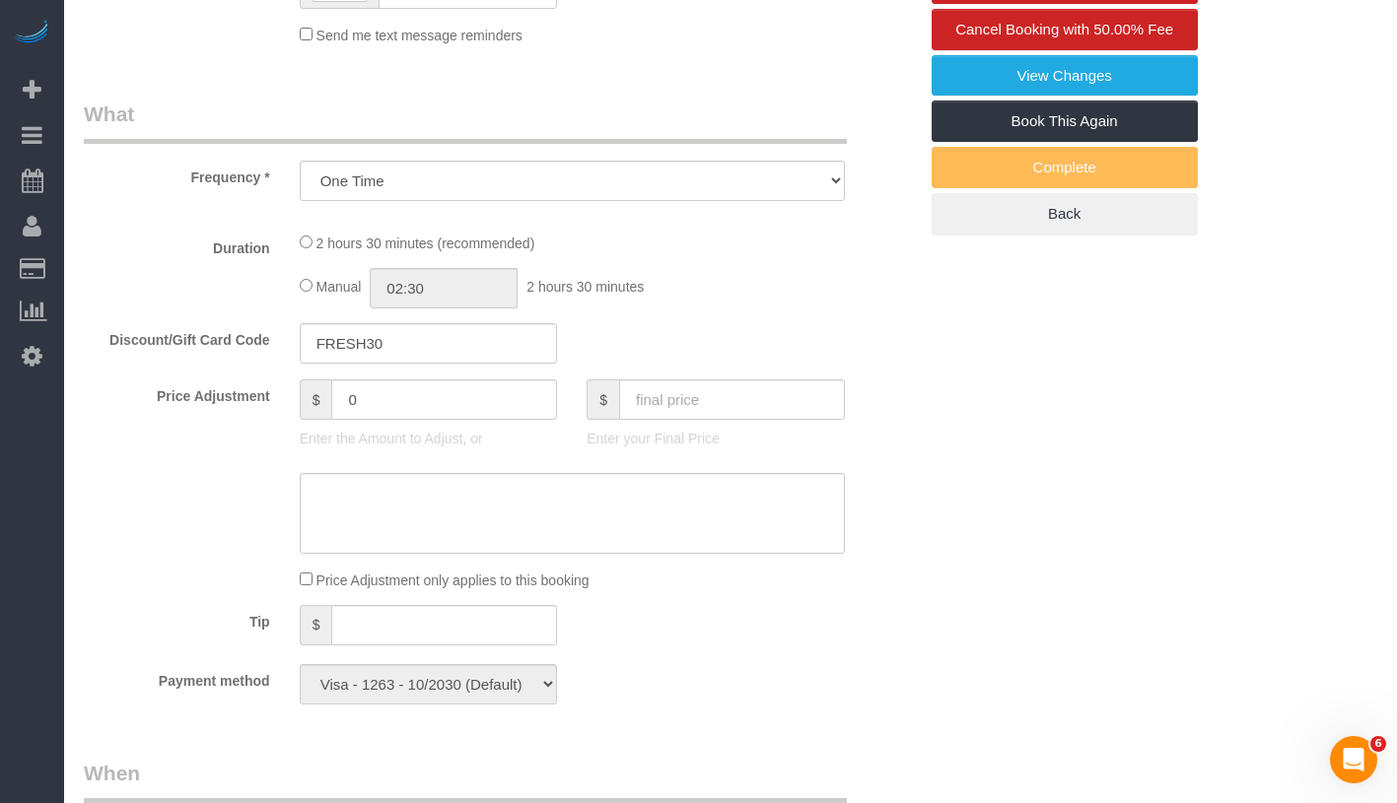
select select "3"
select select "150"
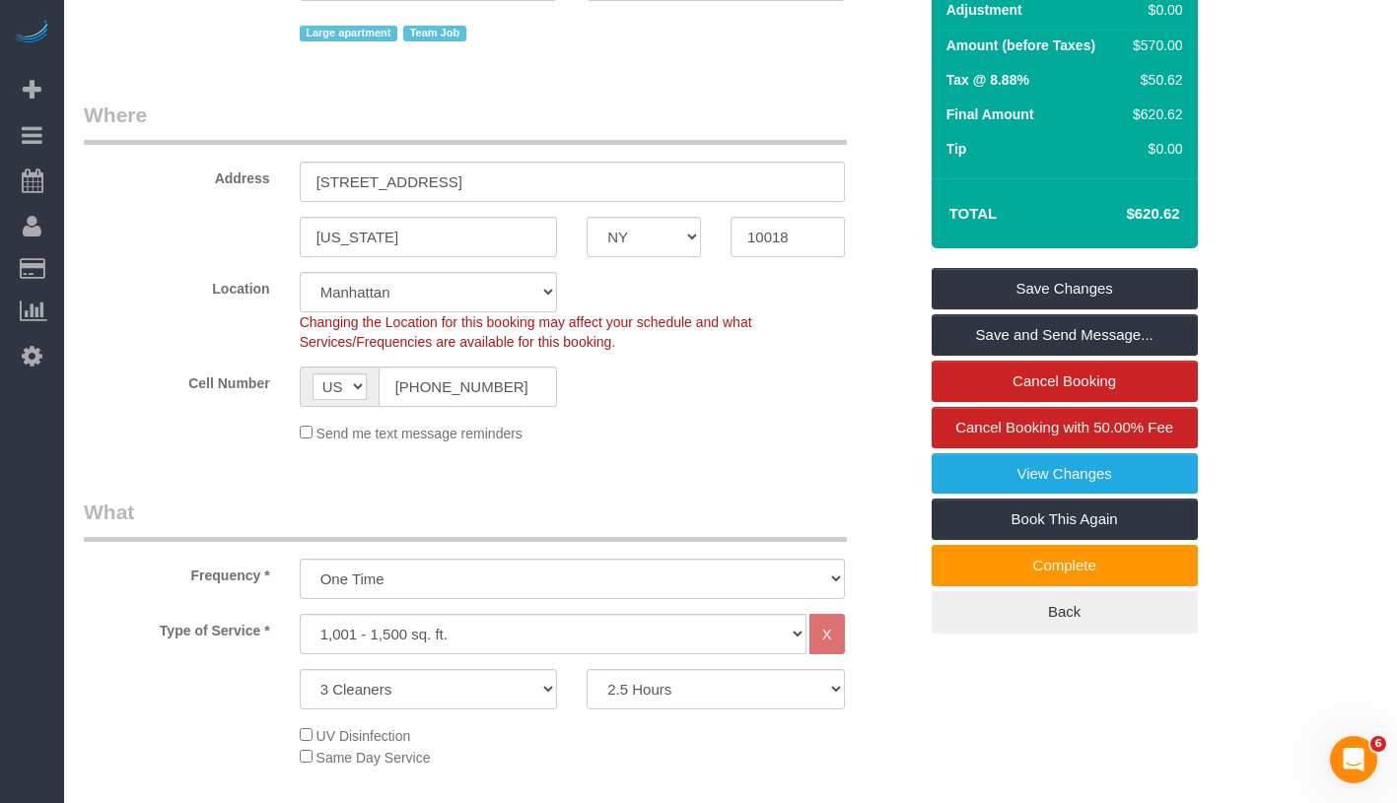
scroll to position [427, 0]
